Goal: Navigation & Orientation: Find specific page/section

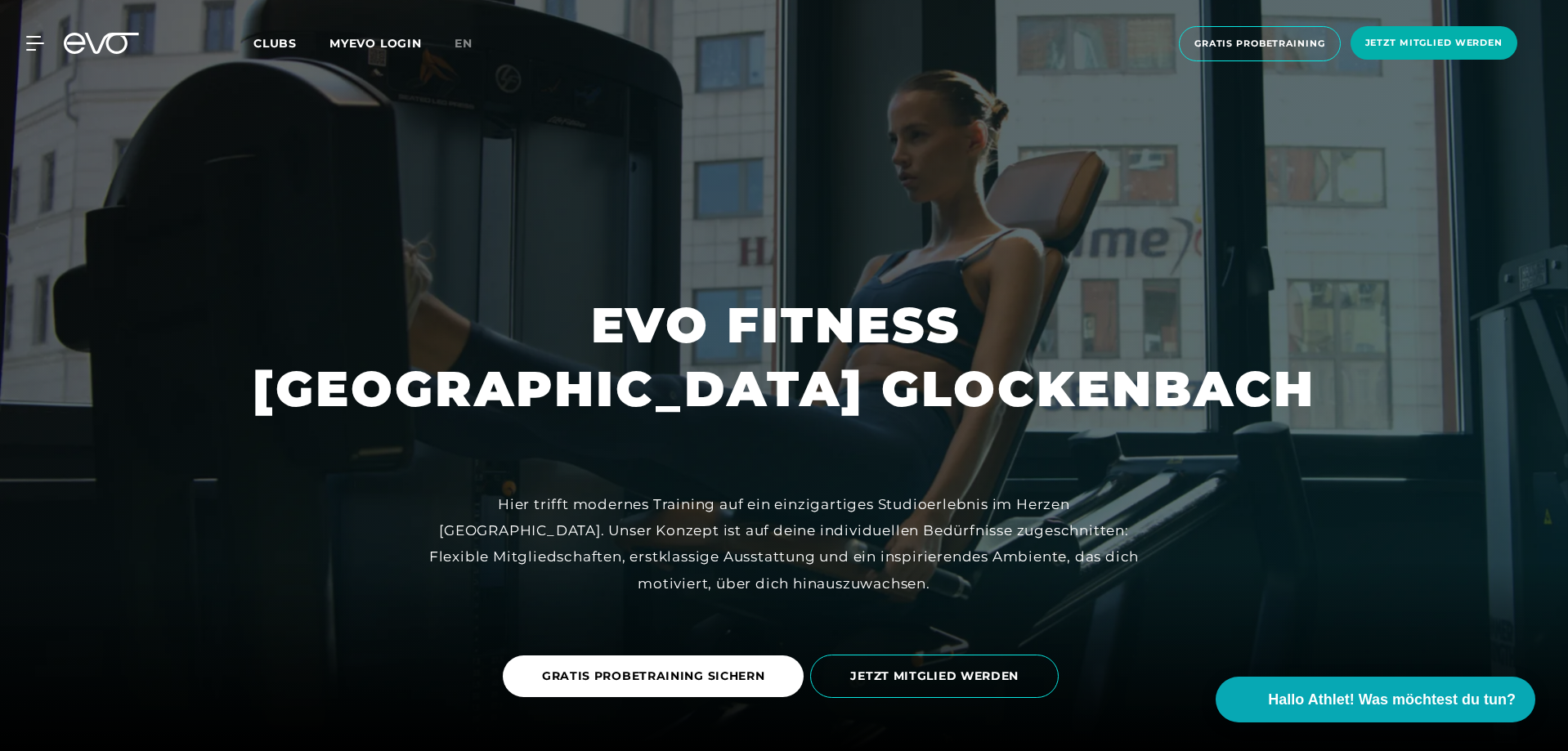
click at [33, 35] on div "MyEVO Login Über EVO Mitgliedschaften Probetraining TAGESPASS EVO Studios [GEOG…" at bounding box center [784, 43] width 1561 height 61
click at [33, 41] on icon at bounding box center [38, 43] width 23 height 15
click at [33, 41] on icon at bounding box center [35, 40] width 21 height 21
click at [33, 41] on icon at bounding box center [35, 43] width 18 height 15
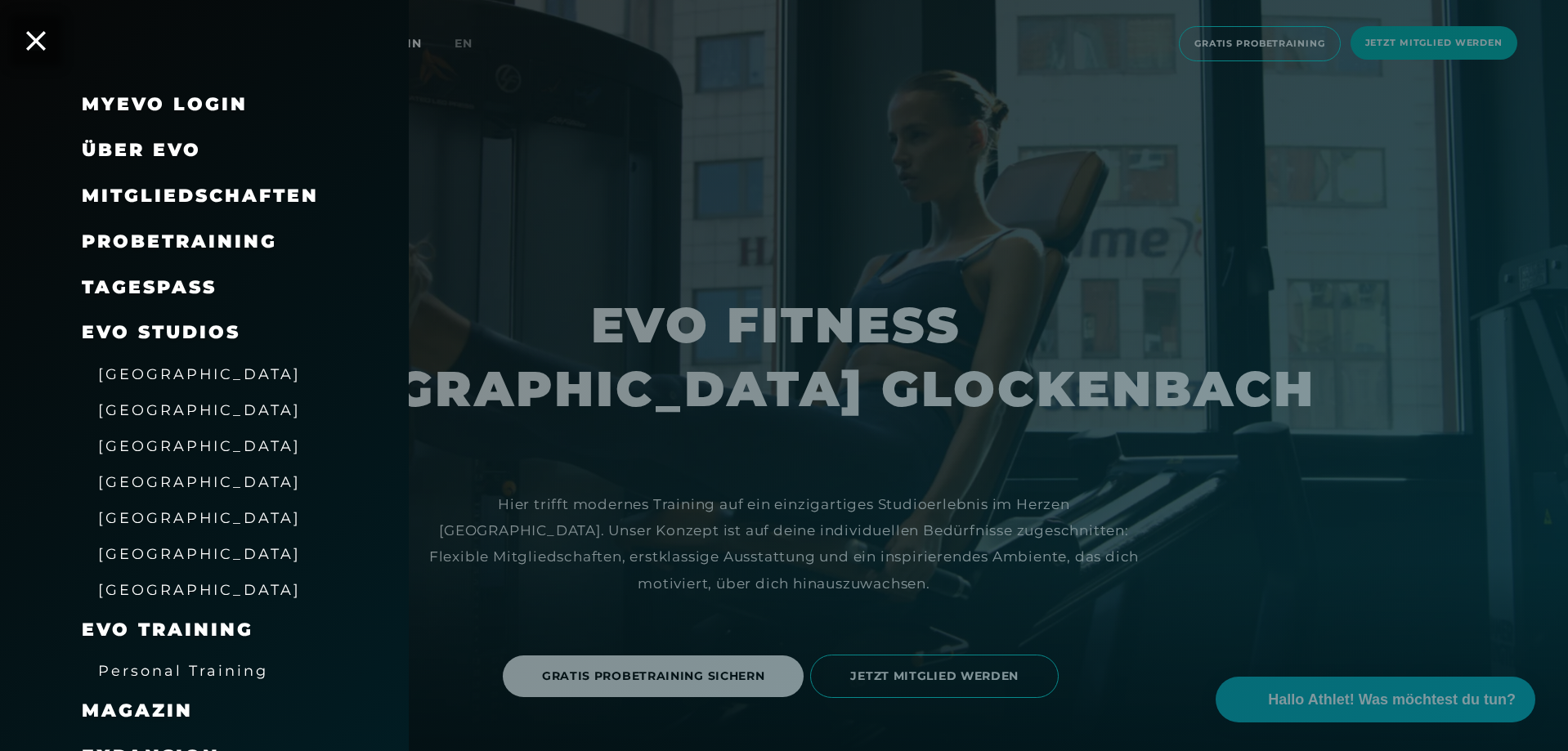
click at [154, 483] on span "[GEOGRAPHIC_DATA]" at bounding box center [199, 482] width 202 height 18
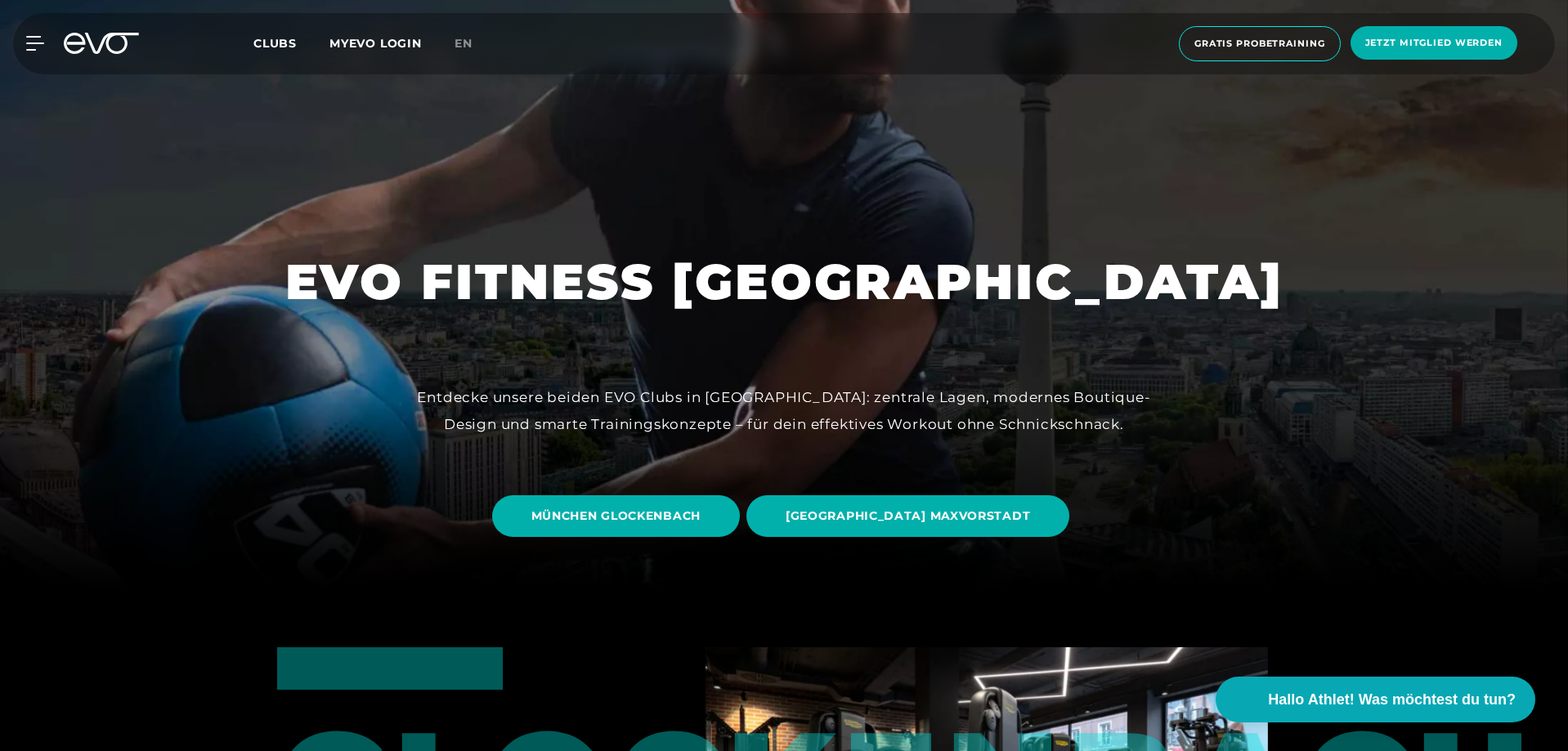
scroll to position [409, 0]
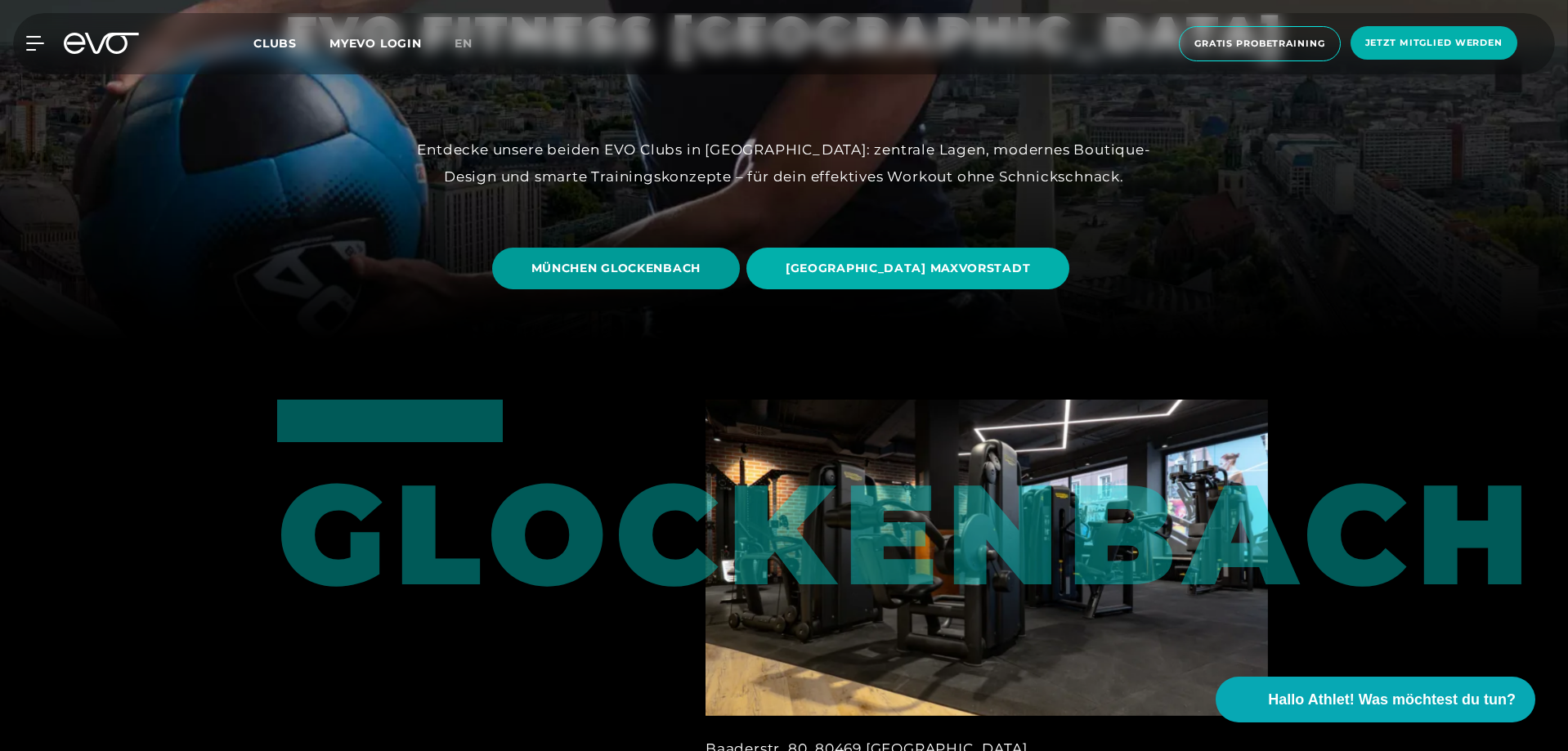
click at [740, 273] on span "MÜNCHEN GLOCKENBACH" at bounding box center [616, 268] width 248 height 42
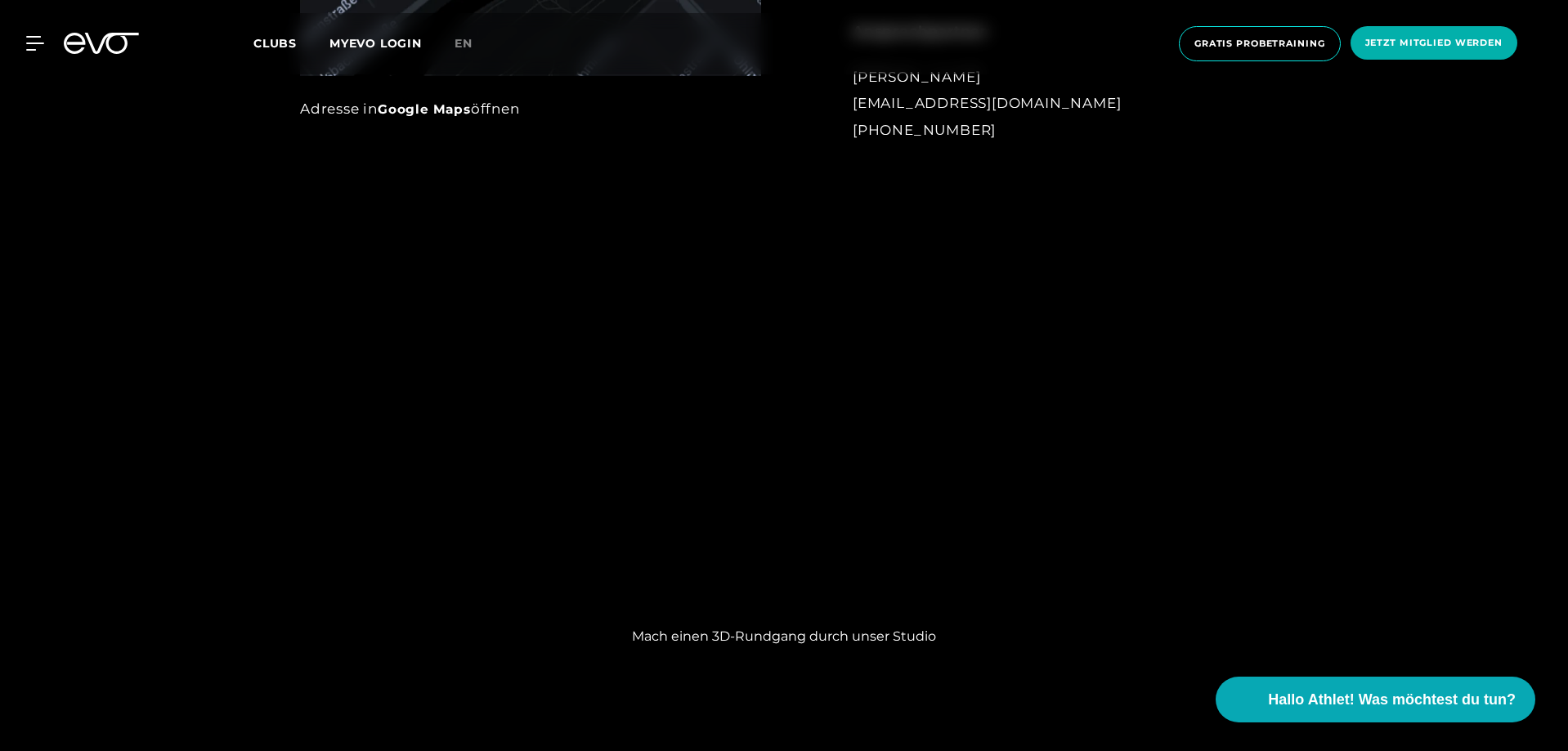
scroll to position [1553, 0]
